Goal: Task Accomplishment & Management: Complete application form

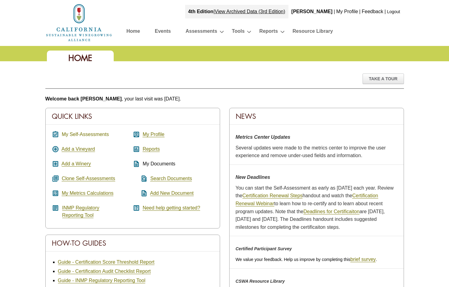
click at [71, 136] on link "My Self-Assessments" at bounding box center [85, 135] width 47 height 6
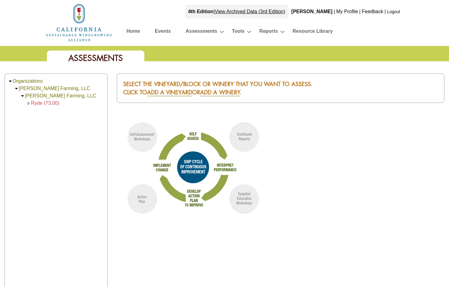
click at [47, 103] on span "Ryde (73.00)" at bounding box center [45, 102] width 28 height 5
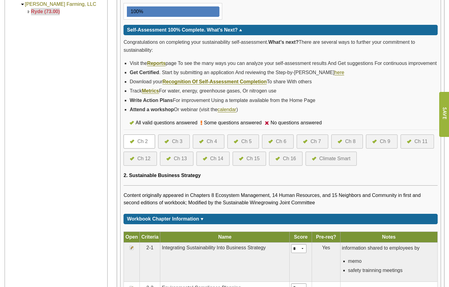
scroll to position [153, 0]
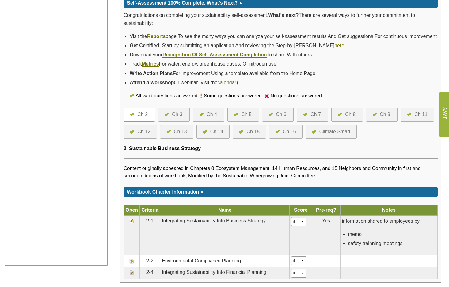
click at [213, 118] on div "Ch 4" at bounding box center [211, 114] width 10 height 7
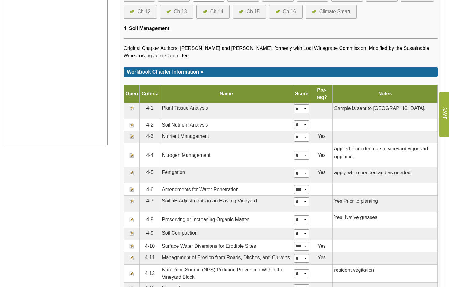
scroll to position [276, 0]
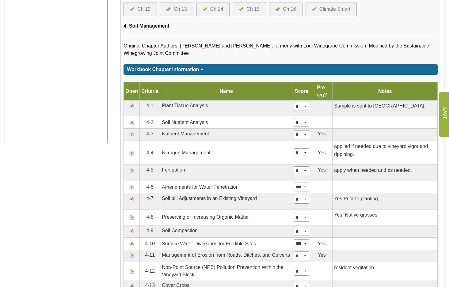
click at [132, 108] on img at bounding box center [131, 105] width 5 height 5
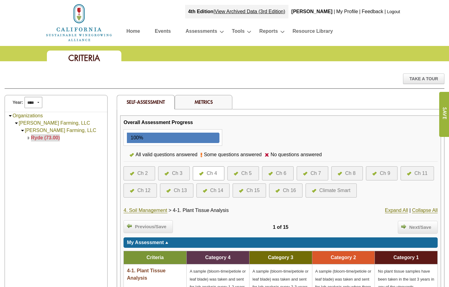
click at [240, 172] on div at bounding box center [237, 173] width 7 height 7
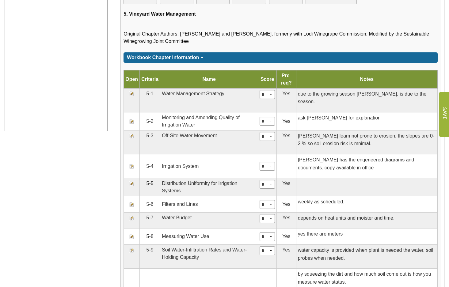
scroll to position [306, 0]
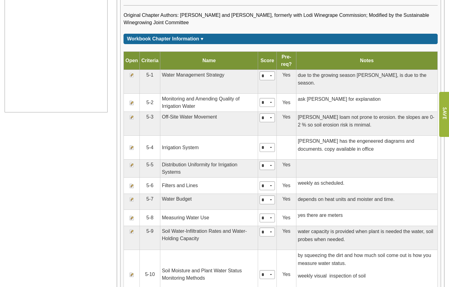
click at [132, 104] on img at bounding box center [131, 102] width 5 height 5
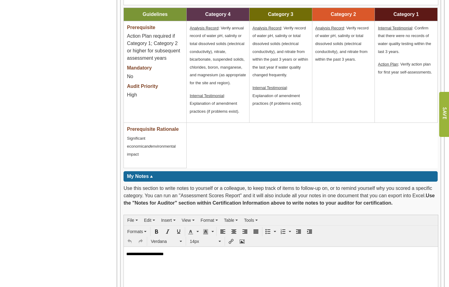
scroll to position [613, 0]
